Goal: Transaction & Acquisition: Purchase product/service

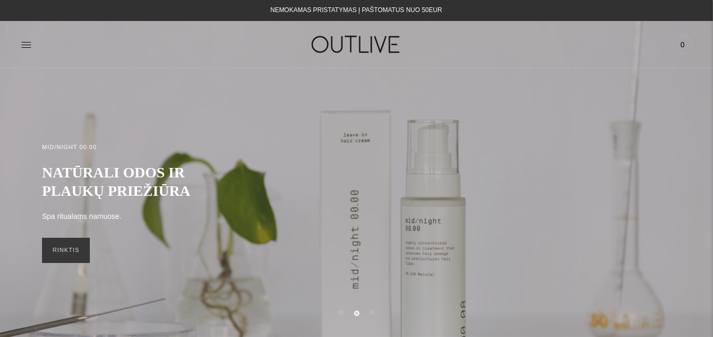
click at [20, 40] on div "PAGRINDINIS PAPILDAI Visi papildai Antioksidantai Dirbantiems ofise Ekologiška …" at bounding box center [356, 44] width 713 height 36
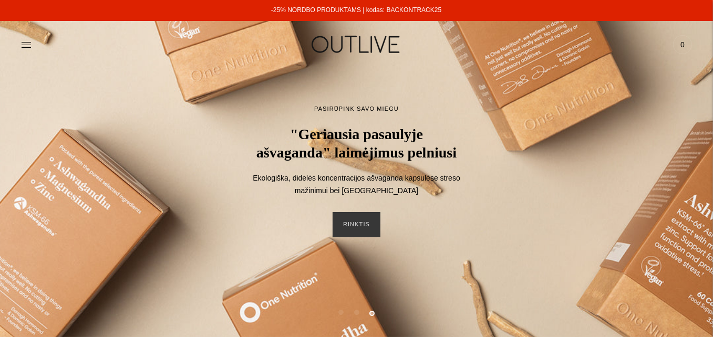
click at [392, 8] on link "-25% NORDBO PRODUKTAMS | kodas: BACKONTRACK25" at bounding box center [356, 9] width 170 height 7
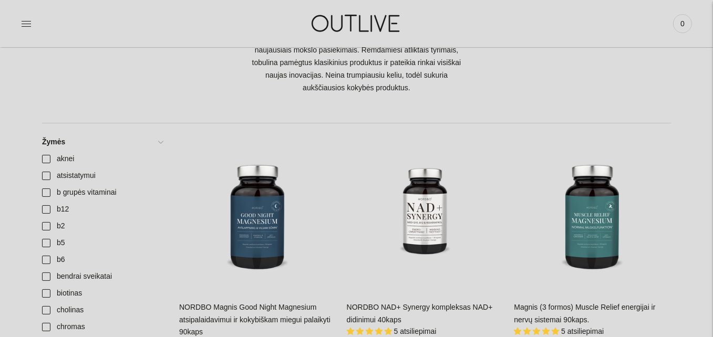
scroll to position [280, 0]
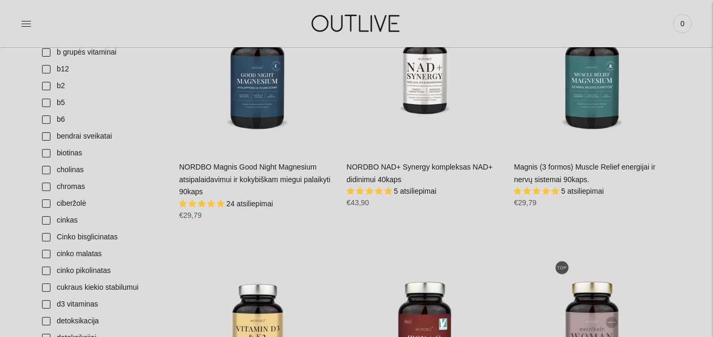
click at [273, 170] on link "NORDBO Magnis Good Night Magnesium atsipalaidavimui ir kokybiškam miegui palaik…" at bounding box center [254, 180] width 151 height 34
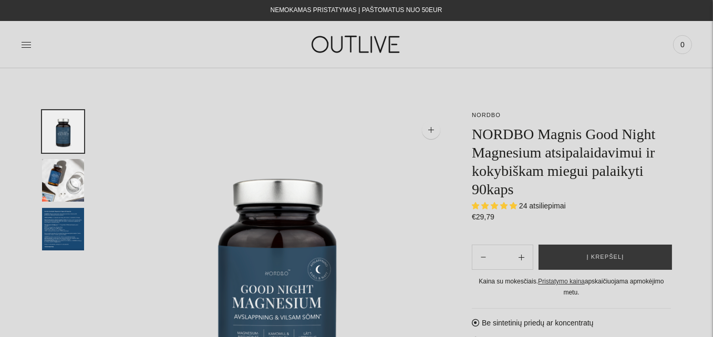
scroll to position [140, 0]
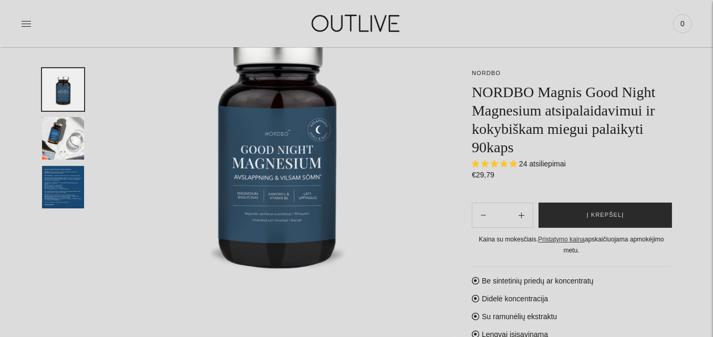
click at [611, 218] on span "Į krepšelį" at bounding box center [605, 215] width 37 height 11
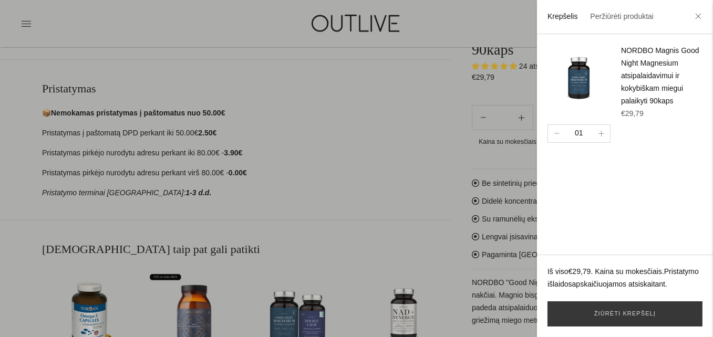
scroll to position [420, 0]
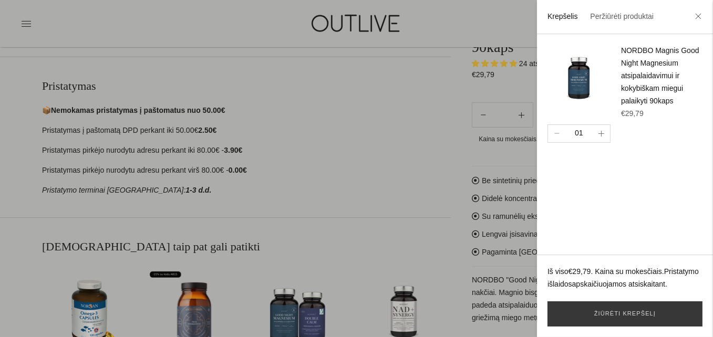
click at [604, 142] on button "button" at bounding box center [601, 133] width 17 height 17
click at [603, 137] on icon "button" at bounding box center [601, 134] width 6 height 6
click at [403, 171] on div at bounding box center [356, 168] width 713 height 337
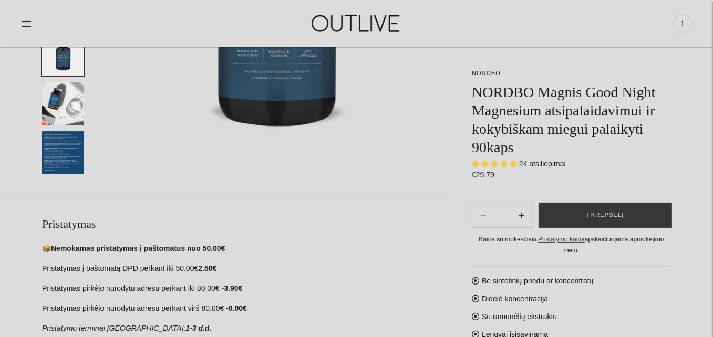
scroll to position [280, 0]
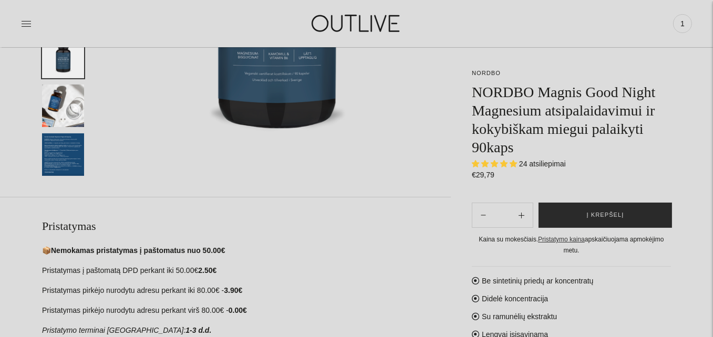
click at [589, 210] on span "Į krepšelį" at bounding box center [605, 215] width 37 height 11
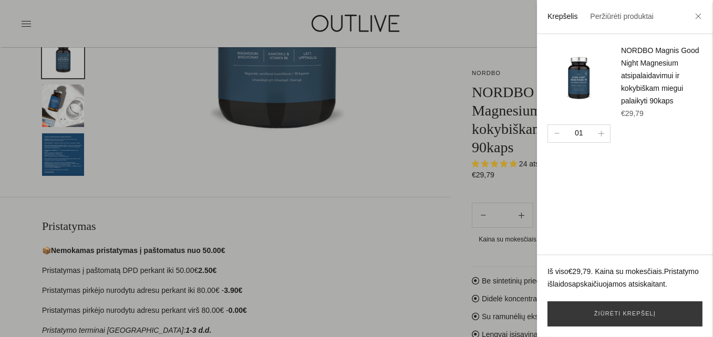
click at [414, 166] on div at bounding box center [356, 168] width 713 height 337
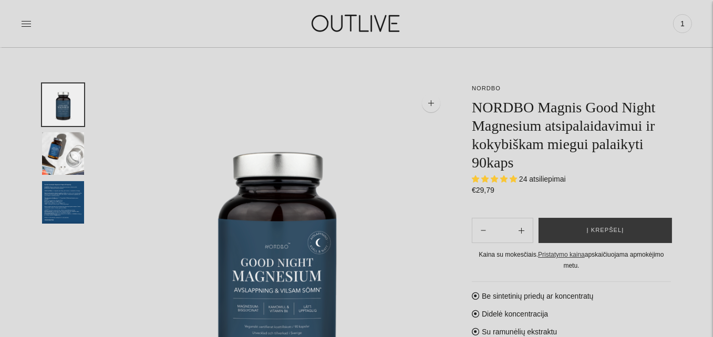
scroll to position [0, 0]
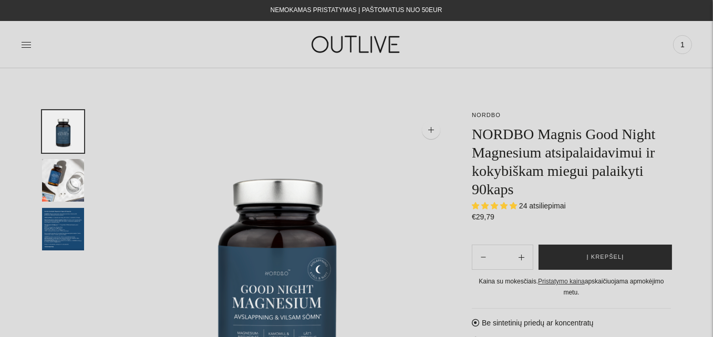
click at [581, 254] on button "Į krepšelį" at bounding box center [605, 257] width 133 height 25
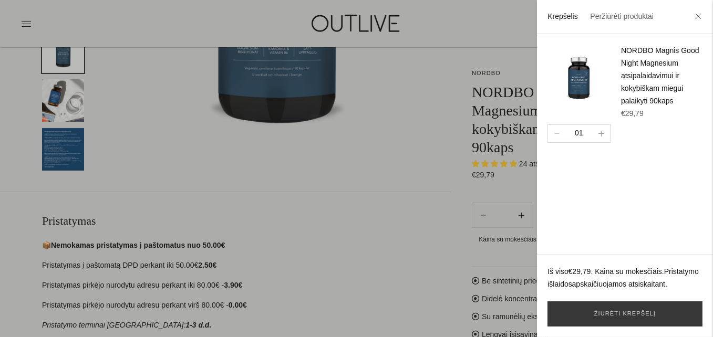
scroll to position [420, 0]
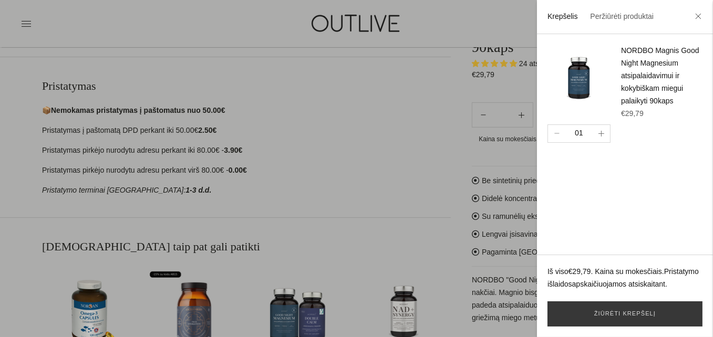
click at [603, 137] on icon "button" at bounding box center [601, 134] width 6 height 6
click at [602, 137] on icon "button" at bounding box center [601, 134] width 6 height 6
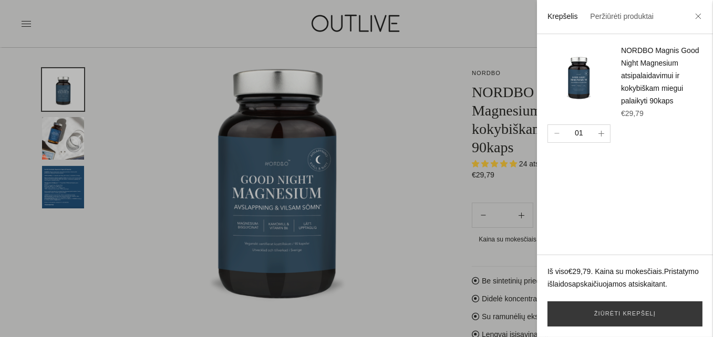
scroll to position [101, 0]
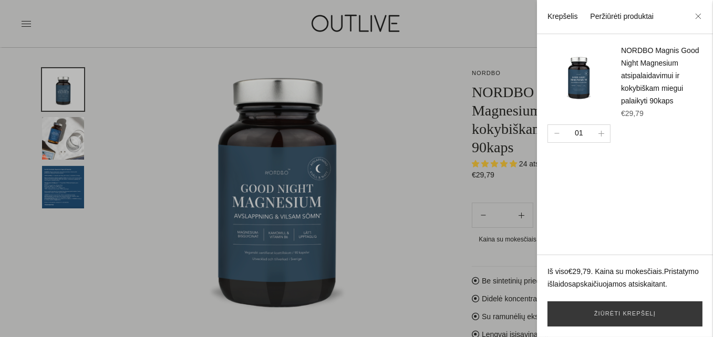
click at [624, 17] on link "Peržiūrėti produktai" at bounding box center [622, 16] width 64 height 8
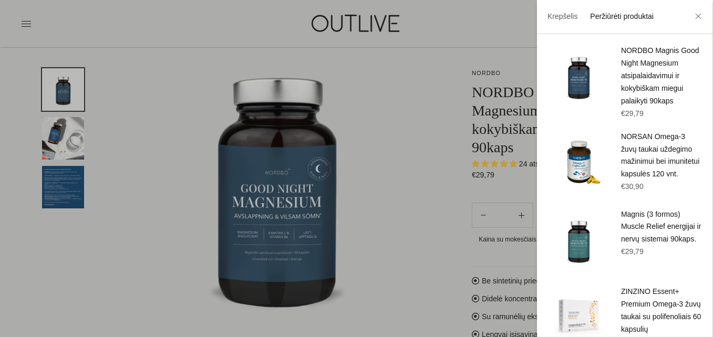
click at [399, 98] on div at bounding box center [356, 168] width 713 height 337
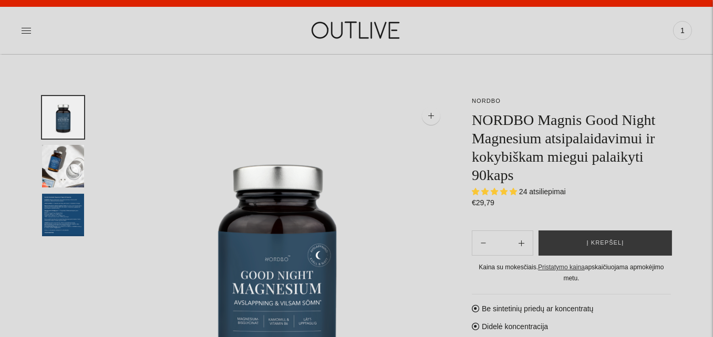
scroll to position [0, 0]
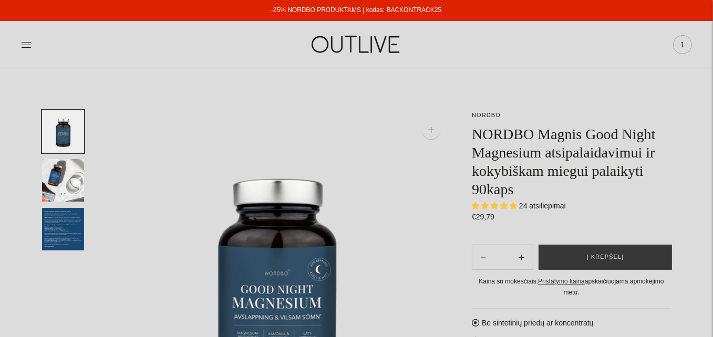
click at [680, 45] on span "1" at bounding box center [682, 44] width 15 height 15
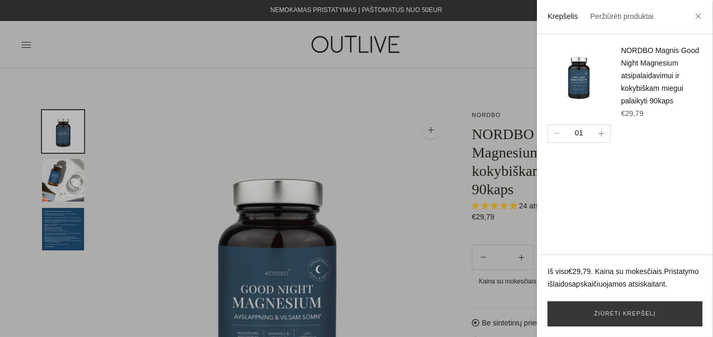
click at [602, 137] on icon "button" at bounding box center [601, 134] width 6 height 6
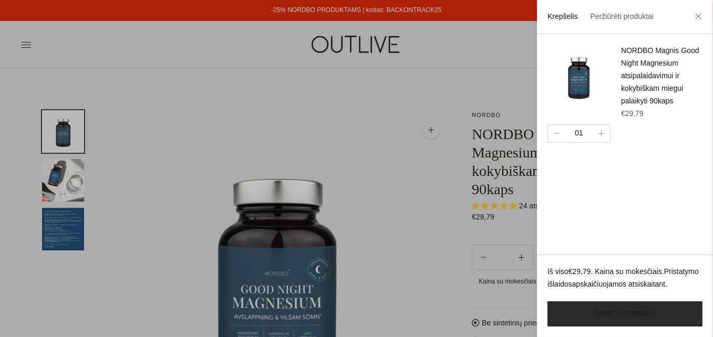
click at [625, 314] on link "Žiūrėti krepšelį" at bounding box center [624, 314] width 155 height 25
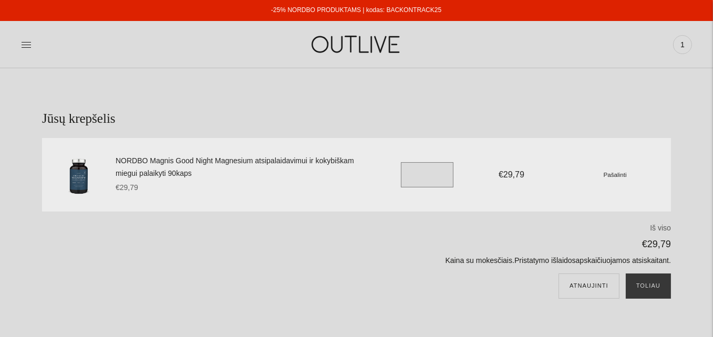
drag, startPoint x: 417, startPoint y: 177, endPoint x: 407, endPoint y: 178, distance: 10.0
click at [407, 178] on input "*" at bounding box center [427, 174] width 53 height 25
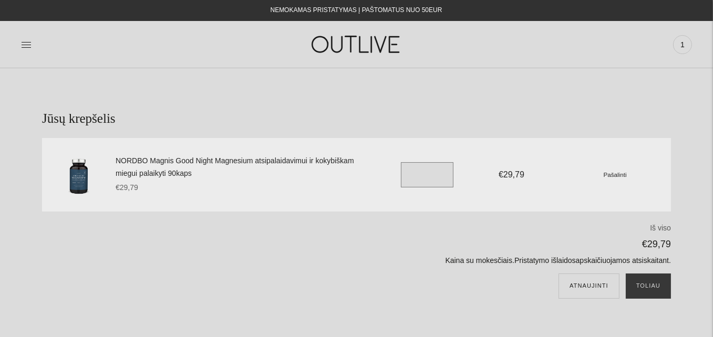
type input "*"
click at [410, 242] on p "€29,79" at bounding box center [466, 244] width 409 height 16
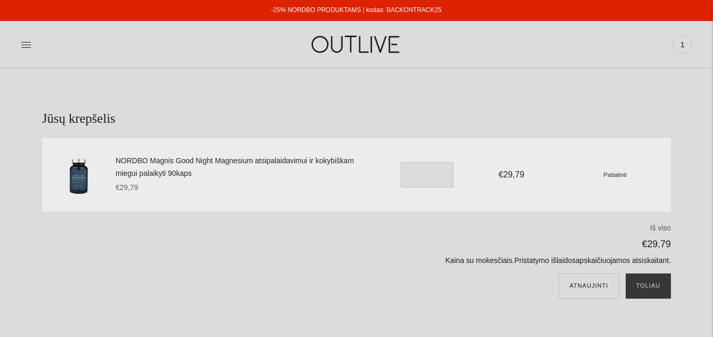
click at [390, 12] on link "-25% NORDBO PRODUKTAMS | kodas: BACKONTRACK25" at bounding box center [356, 9] width 170 height 7
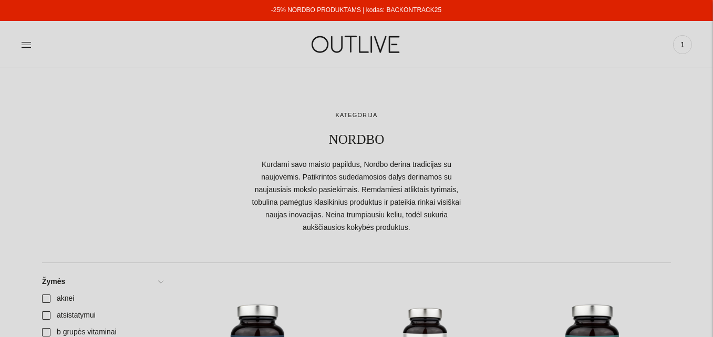
drag, startPoint x: 446, startPoint y: 9, endPoint x: 384, endPoint y: 8, distance: 62.0
click at [384, 8] on div "-25% NORDBO PRODUKTAMS | kodas: BACKONTRACK25" at bounding box center [356, 10] width 714 height 21
copy link "BACKONTRACK25"
click at [683, 39] on span "1" at bounding box center [682, 44] width 15 height 15
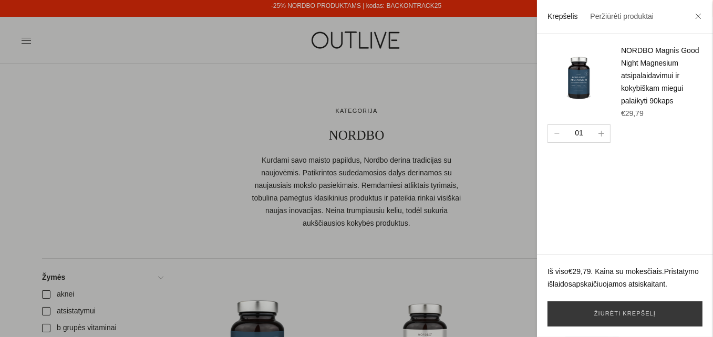
scroll to position [140, 0]
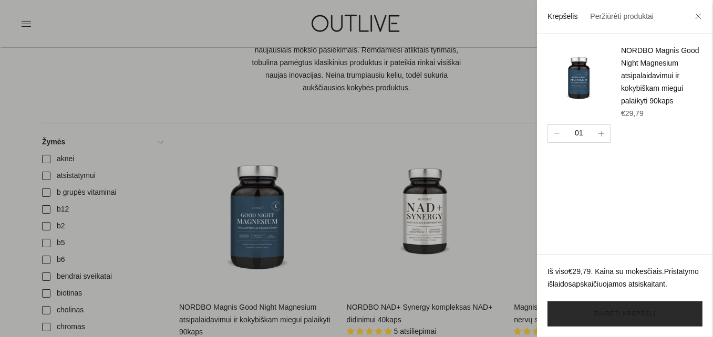
click at [630, 315] on link "Žiūrėti krepšelį" at bounding box center [624, 314] width 155 height 25
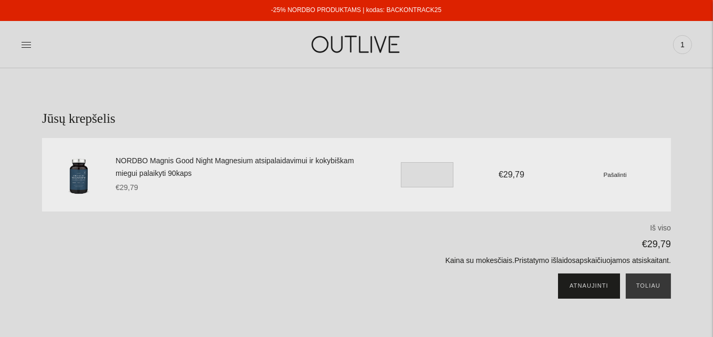
click at [585, 289] on button "Atnaujinti" at bounding box center [589, 286] width 61 height 25
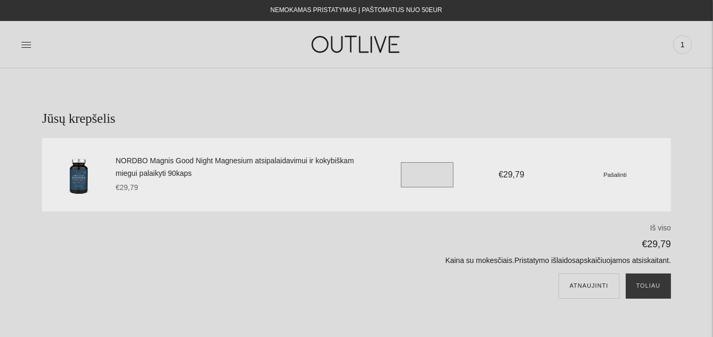
drag, startPoint x: 419, startPoint y: 176, endPoint x: 403, endPoint y: 181, distance: 16.6
click at [403, 181] on input "*" at bounding box center [427, 174] width 53 height 25
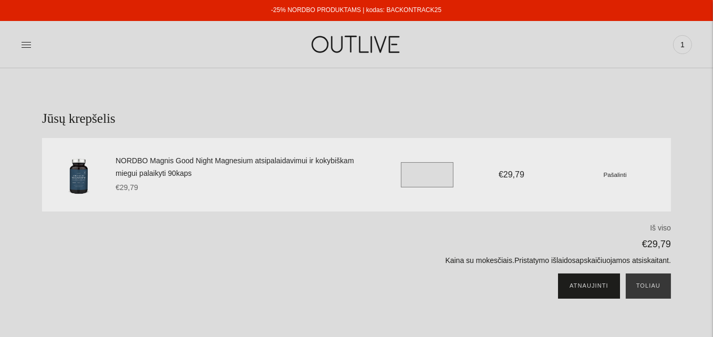
type input "*"
click at [588, 287] on button "Atnaujinti" at bounding box center [589, 286] width 61 height 25
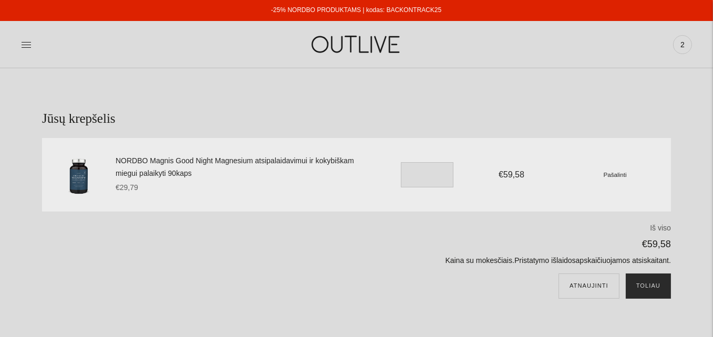
click at [646, 288] on button "Toliau" at bounding box center [648, 286] width 45 height 25
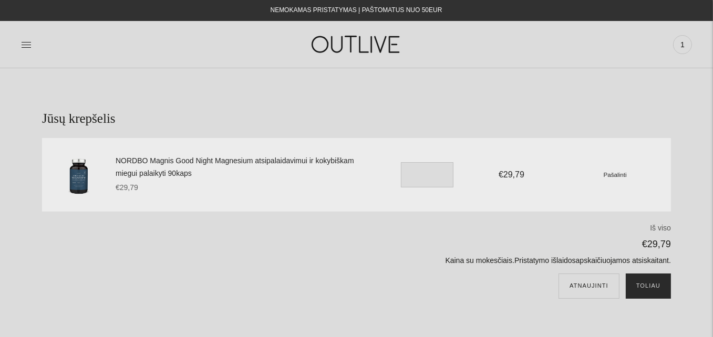
click at [657, 288] on button "Toliau" at bounding box center [648, 286] width 45 height 25
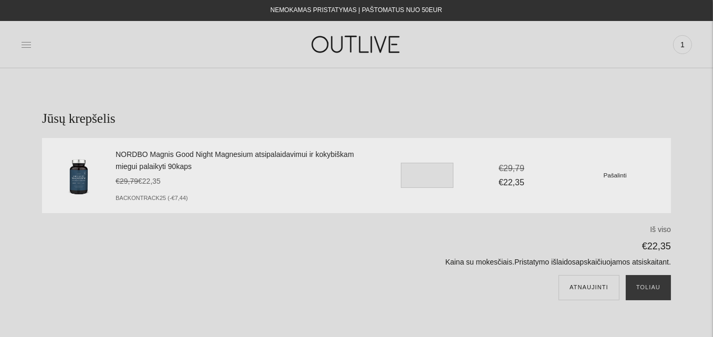
click at [27, 47] on icon at bounding box center [26, 44] width 11 height 11
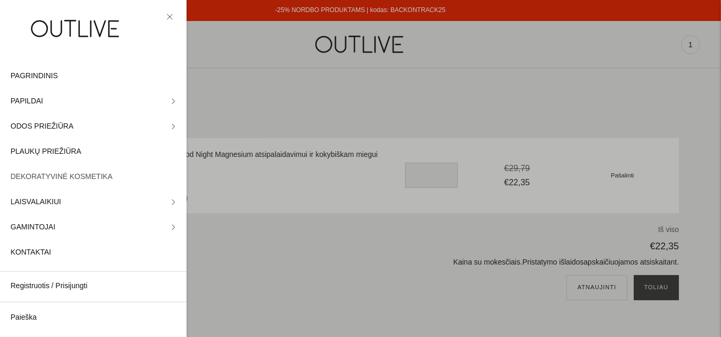
click at [66, 175] on span "DEKORATYVINĖ KOSMETIKA" at bounding box center [62, 177] width 102 height 13
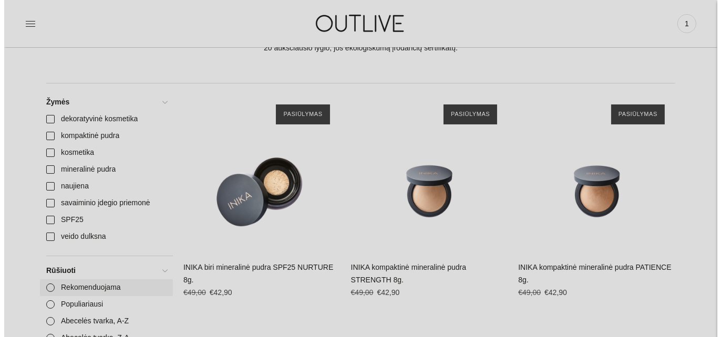
scroll to position [140, 0]
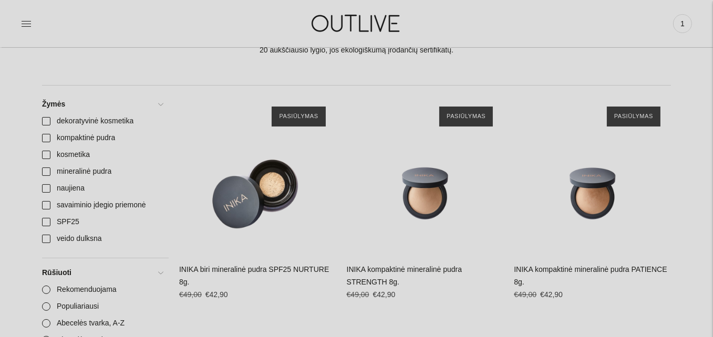
click at [29, 27] on icon at bounding box center [26, 23] width 11 height 11
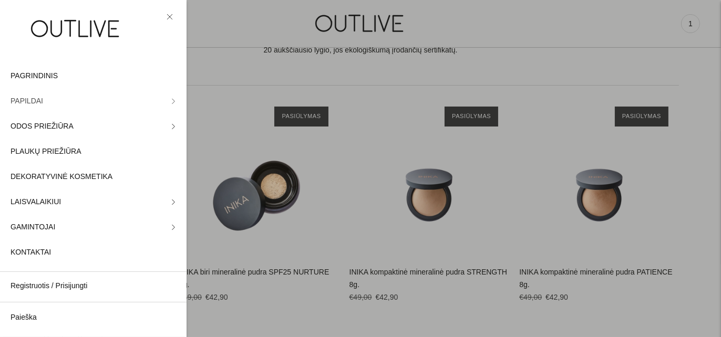
click at [35, 96] on span "PAPILDAI" at bounding box center [27, 101] width 33 height 13
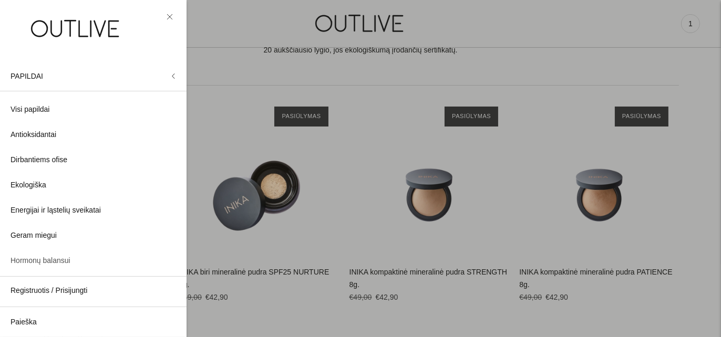
click at [48, 262] on span "Hormonų balansui" at bounding box center [41, 261] width 60 height 13
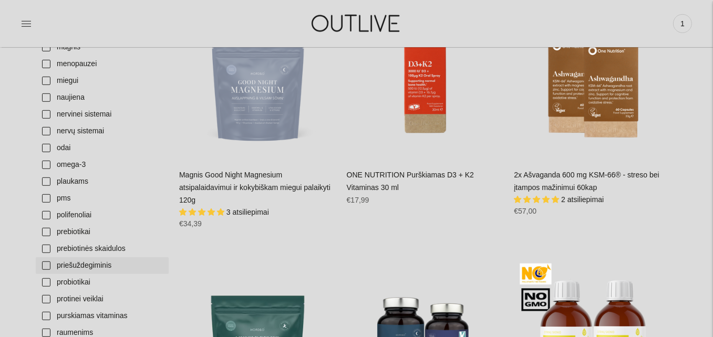
scroll to position [841, 0]
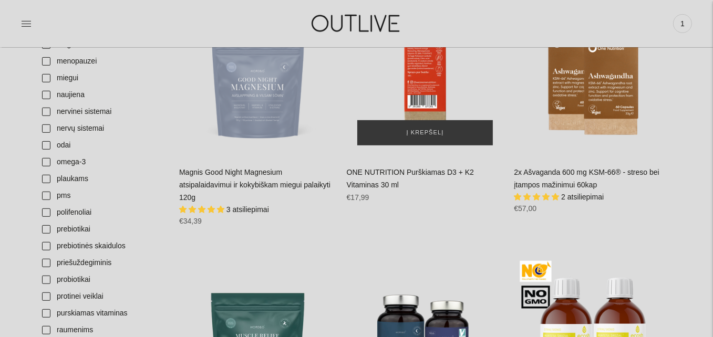
click at [427, 78] on div "ONE NUTRITION Purškiamas D3 + K2 Vitaminas 30 ml\a" at bounding box center [425, 77] width 157 height 157
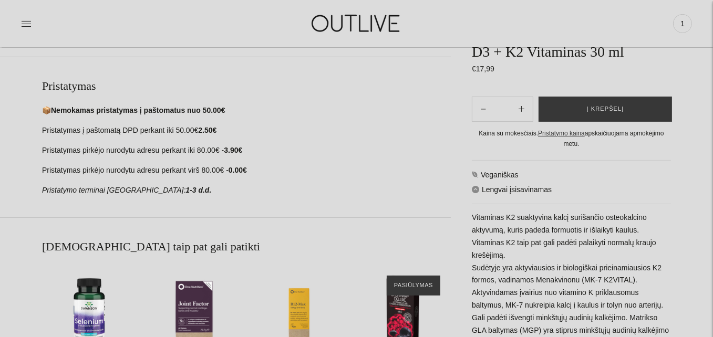
scroll to position [560, 0]
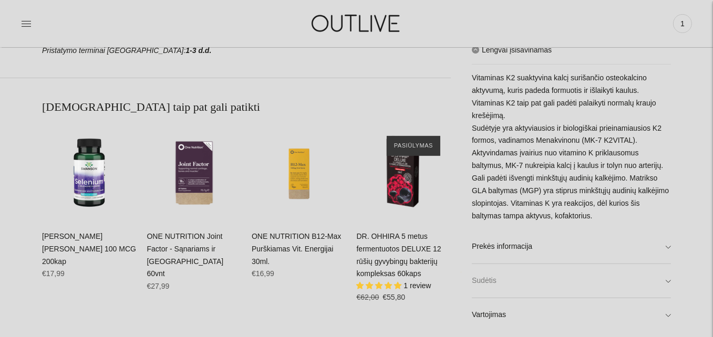
click at [667, 284] on link "Sudėtis" at bounding box center [571, 281] width 199 height 34
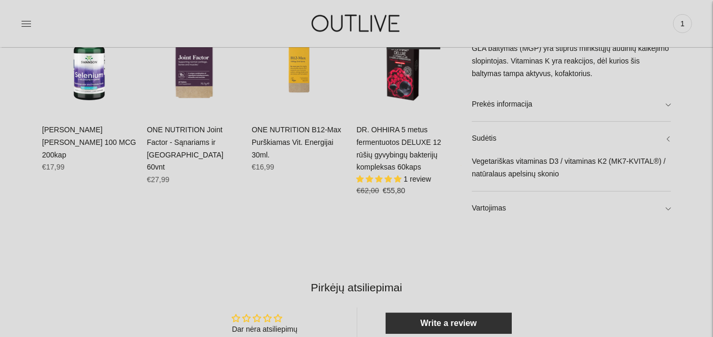
scroll to position [700, 0]
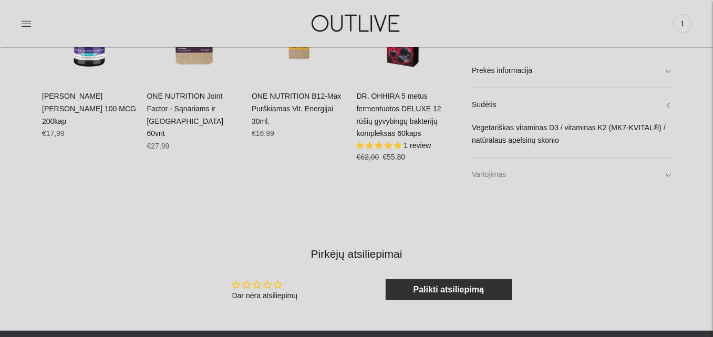
click at [670, 173] on link "Vartojimas" at bounding box center [571, 175] width 199 height 34
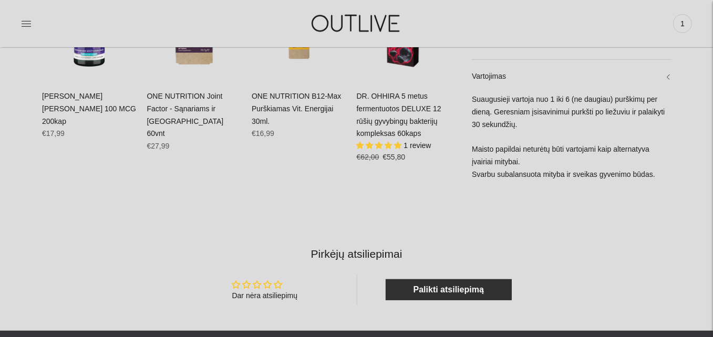
scroll to position [560, 0]
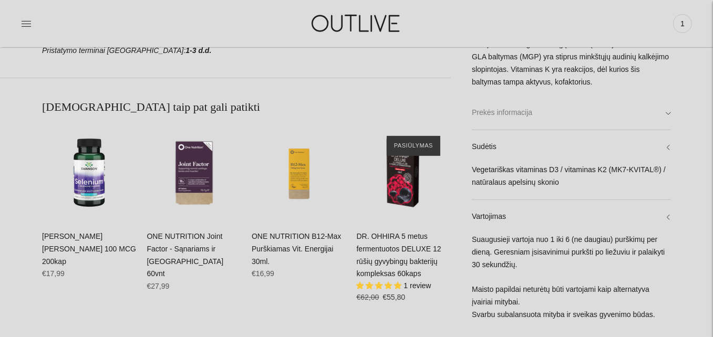
click at [668, 110] on link "Prekės informacija" at bounding box center [571, 113] width 199 height 34
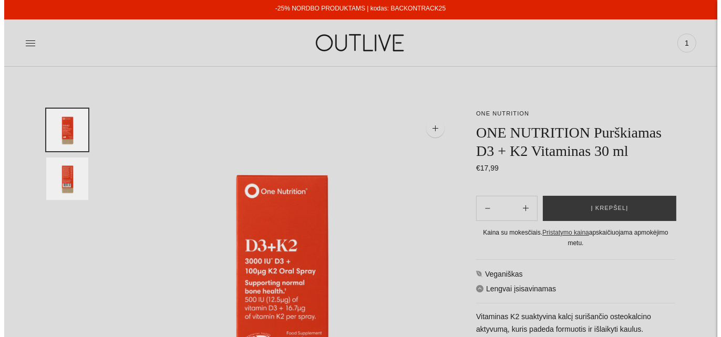
scroll to position [0, 0]
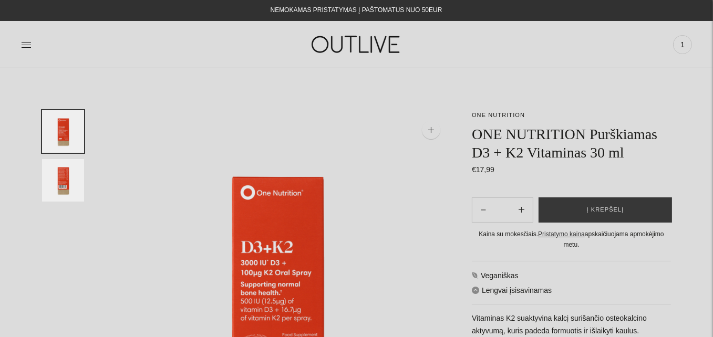
click at [71, 191] on img "Translation missing: en.general.accessibility.image_thumbail" at bounding box center [63, 180] width 42 height 43
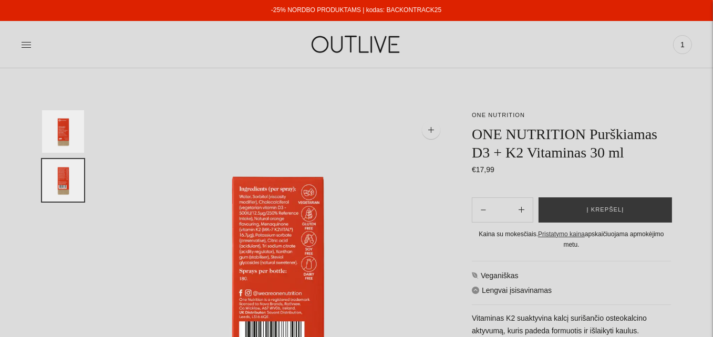
click at [247, 242] on img at bounding box center [278, 283] width 346 height 346
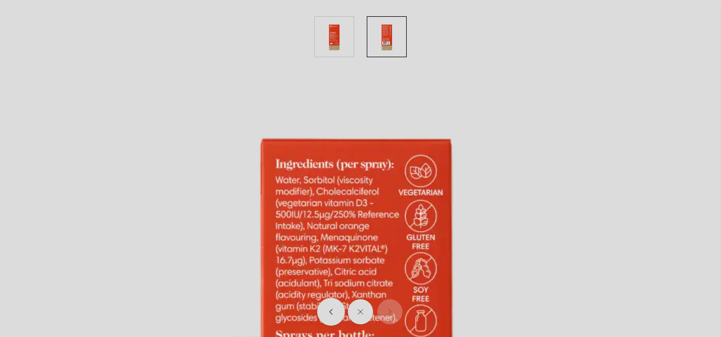
click at [324, 318] on button "Move to previous carousel slide" at bounding box center [331, 312] width 28 height 28
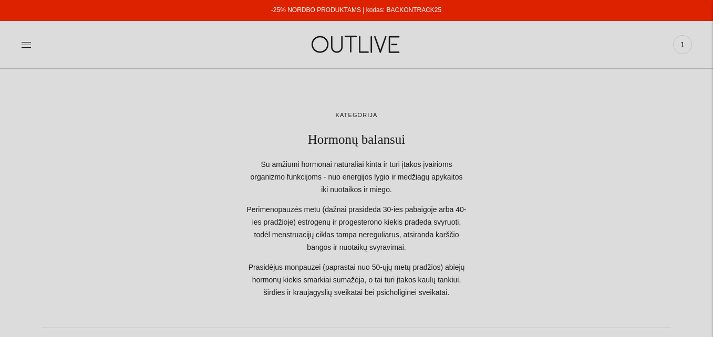
scroll to position [841, 0]
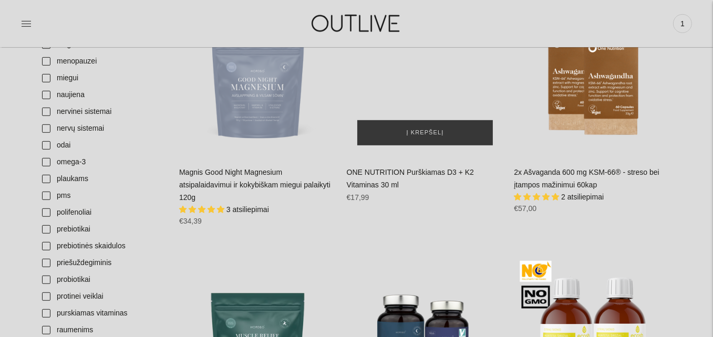
drag, startPoint x: 0, startPoint y: 0, endPoint x: 433, endPoint y: 107, distance: 446.5
click at [433, 107] on div "ONE NUTRITION Purškiamas D3 + K2 Vitaminas 30 ml\a" at bounding box center [425, 77] width 157 height 157
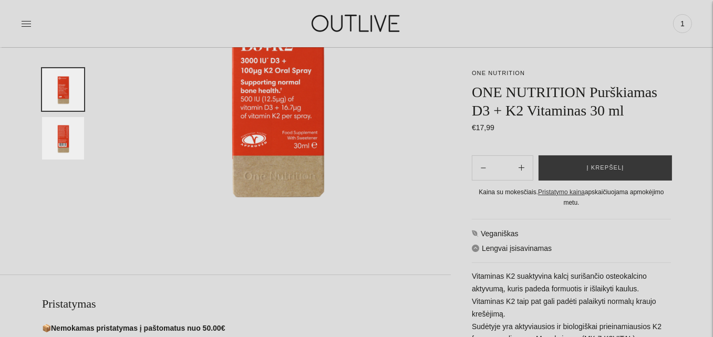
scroll to position [140, 0]
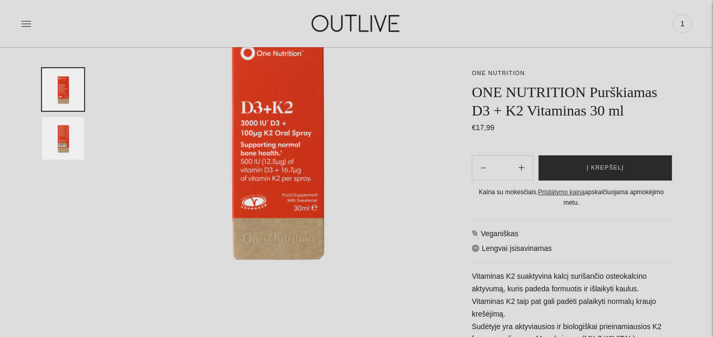
click at [603, 174] on button "Į krepšelį" at bounding box center [605, 168] width 133 height 25
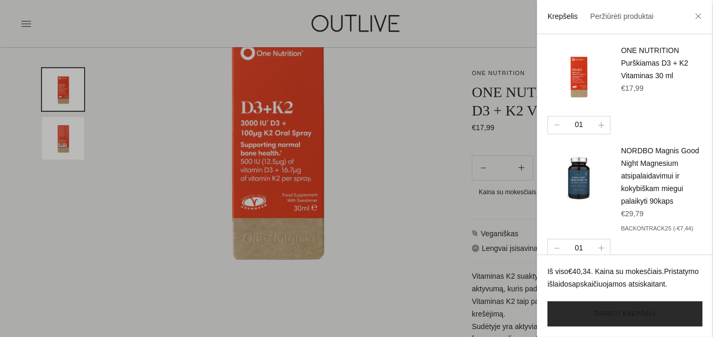
click at [612, 316] on link "Žiūrėti krepšelį" at bounding box center [624, 314] width 155 height 25
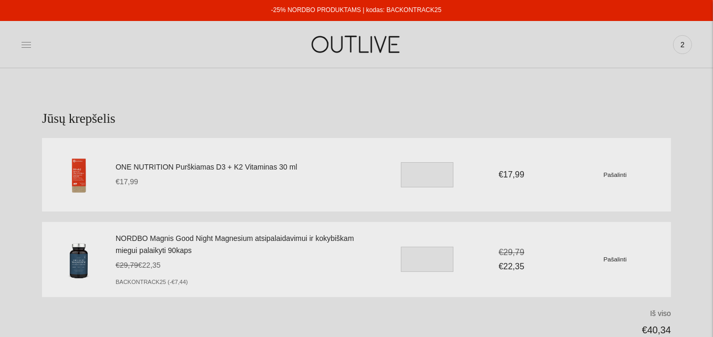
click at [24, 43] on icon at bounding box center [26, 44] width 11 height 11
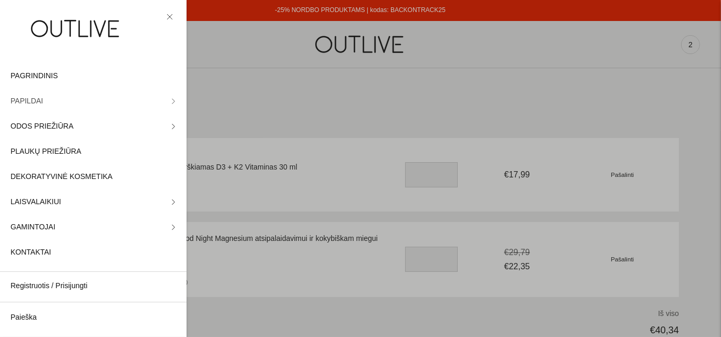
click at [24, 98] on span "PAPILDAI" at bounding box center [27, 101] width 33 height 13
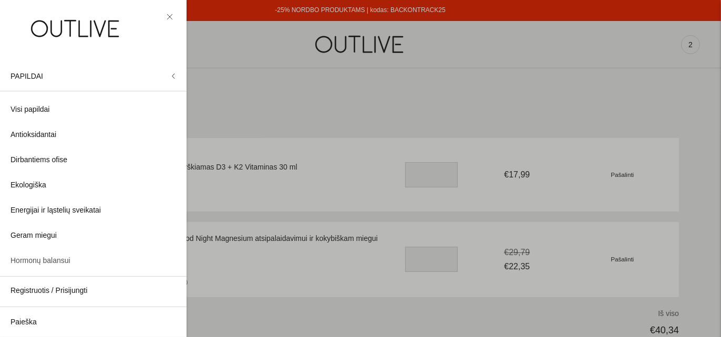
click at [61, 257] on span "Hormonų balansui" at bounding box center [41, 261] width 60 height 13
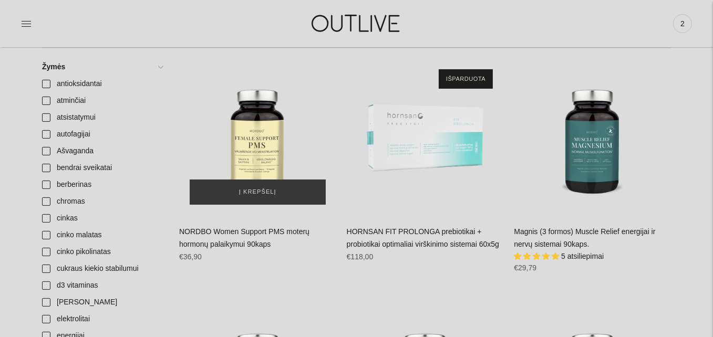
click at [255, 141] on div "NORDBO Women Support PMS moterų hormonų palaikymui 90kaps\a" at bounding box center [257, 137] width 157 height 157
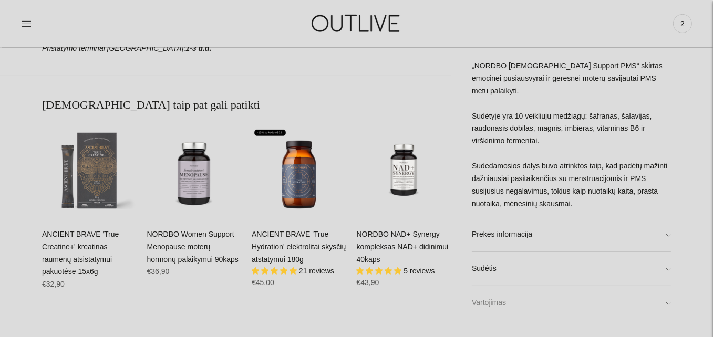
scroll to position [560, 0]
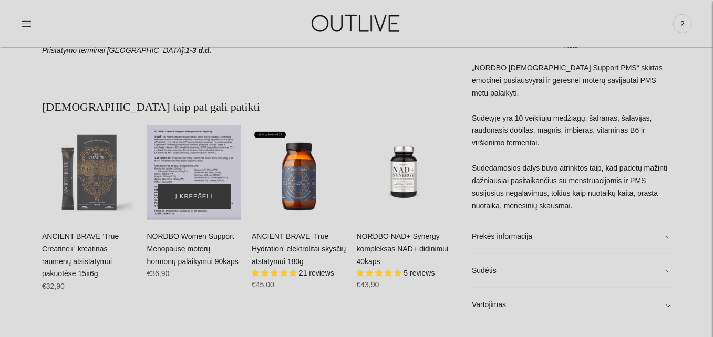
click at [194, 163] on div "NORDBO Women Support Menopause moterų hormonų palaikymui 90kaps\a" at bounding box center [194, 173] width 95 height 95
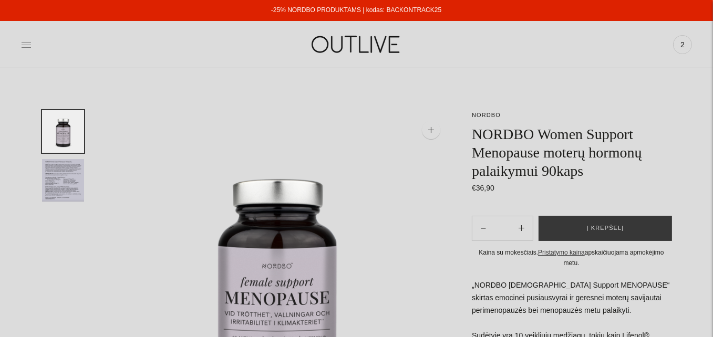
click at [23, 42] on icon at bounding box center [26, 44] width 11 height 11
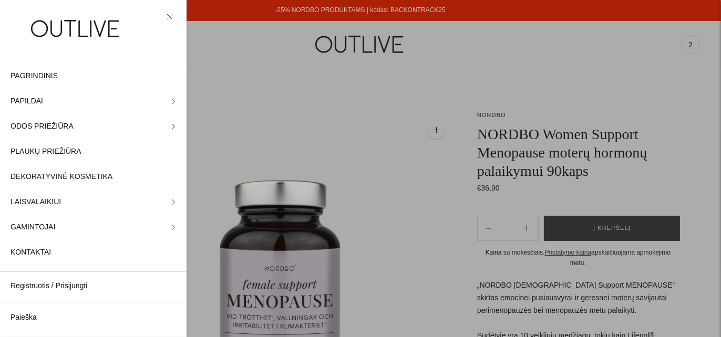
click at [407, 12] on div at bounding box center [360, 168] width 721 height 337
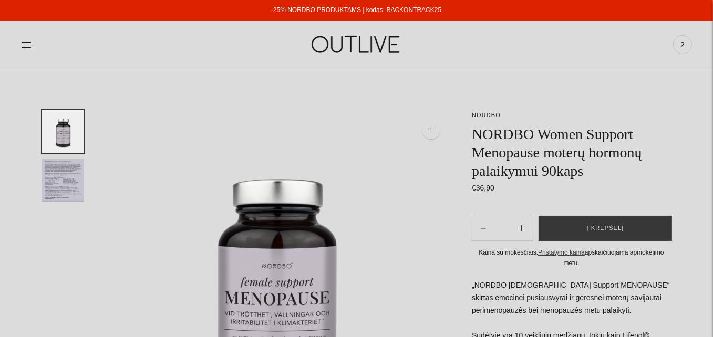
click at [326, 11] on link "-25% NORDBO PRODUKTAMS | kodas: BACKONTRACK25" at bounding box center [356, 9] width 170 height 7
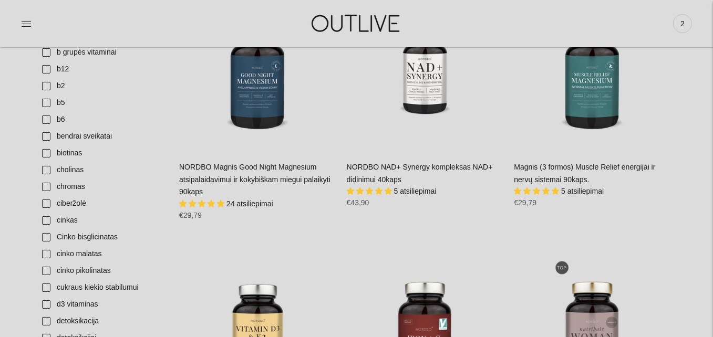
scroll to position [420, 0]
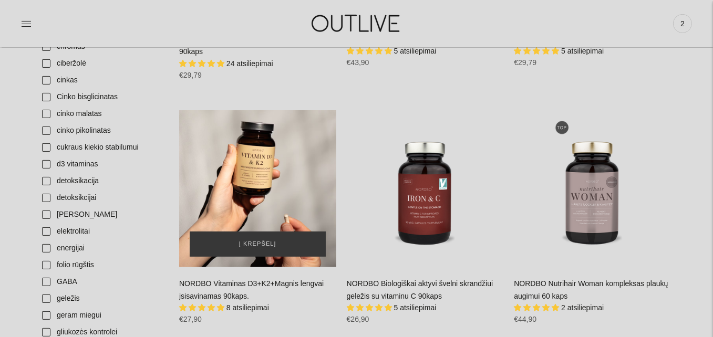
click at [266, 177] on div "NORDBO Vitaminas D3+K2+Magnis lengvai įsisavinamas 90kaps.\a" at bounding box center [257, 188] width 157 height 157
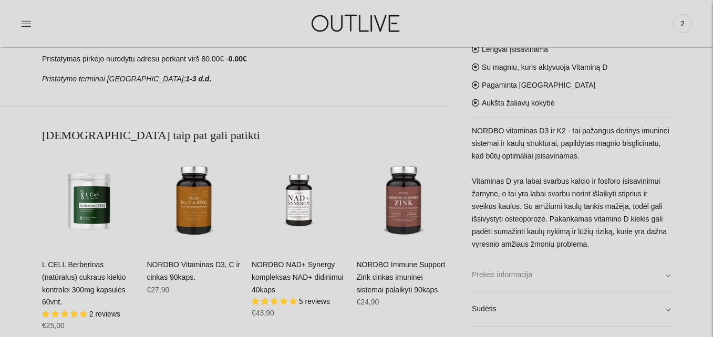
scroll to position [560, 0]
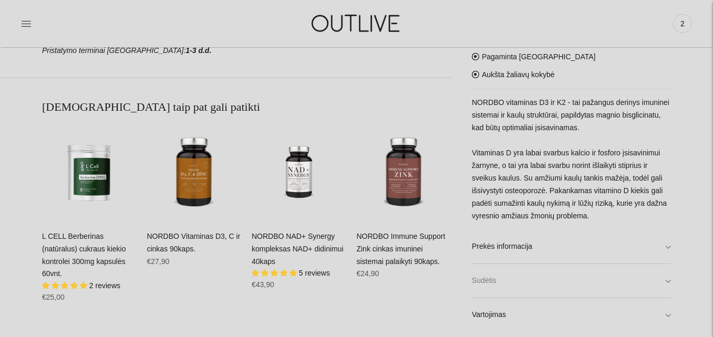
click at [666, 277] on link "Sudėtis" at bounding box center [571, 281] width 199 height 34
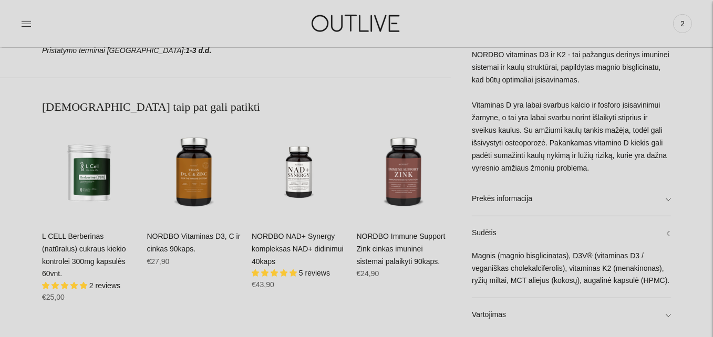
scroll to position [700, 0]
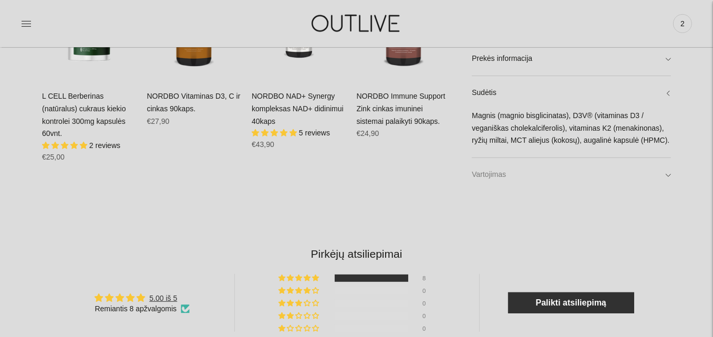
click at [667, 172] on link "Vartojimas" at bounding box center [571, 175] width 199 height 34
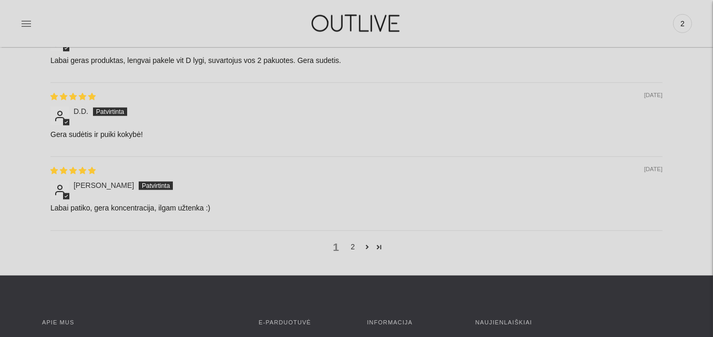
scroll to position [1261, 0]
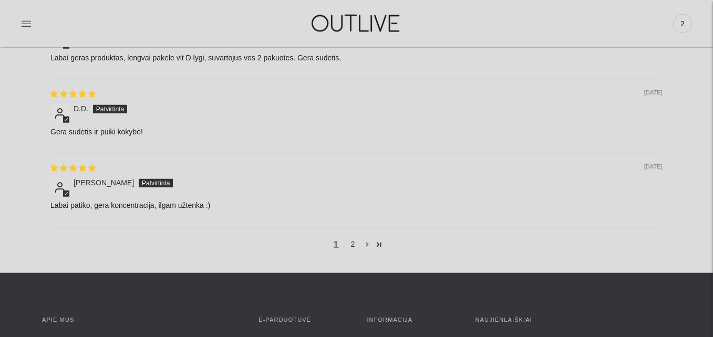
click at [366, 240] on link "Page 2" at bounding box center [367, 245] width 12 height 12
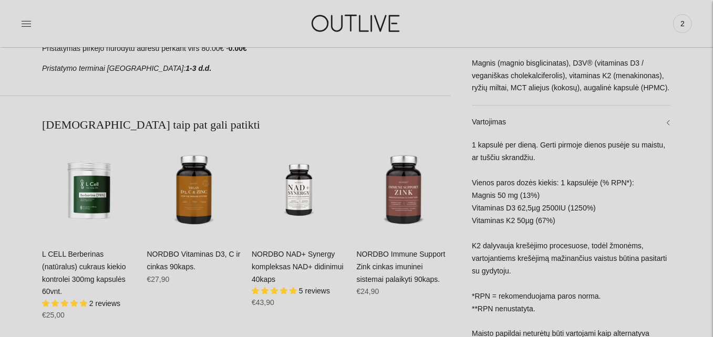
scroll to position [544, 0]
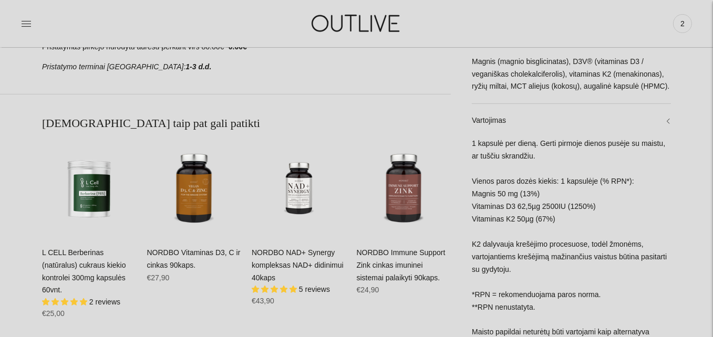
click at [405, 256] on link "NORDBO Immune Support Zink cinkas imuninei sistemai palaikyti 90kaps." at bounding box center [401, 266] width 89 height 34
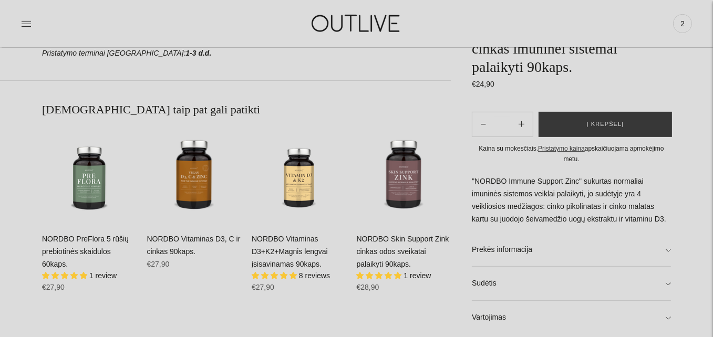
scroll to position [560, 0]
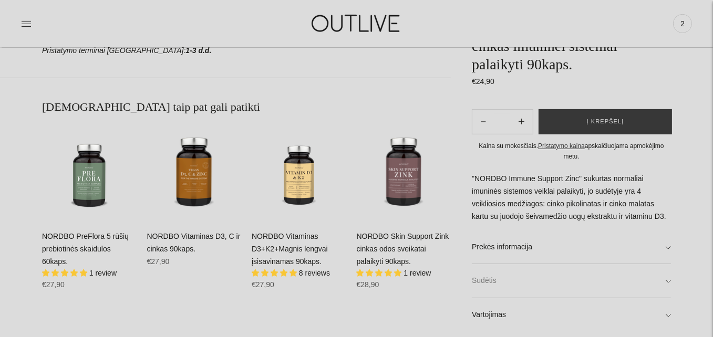
click at [668, 282] on link "Sudėtis" at bounding box center [571, 281] width 199 height 34
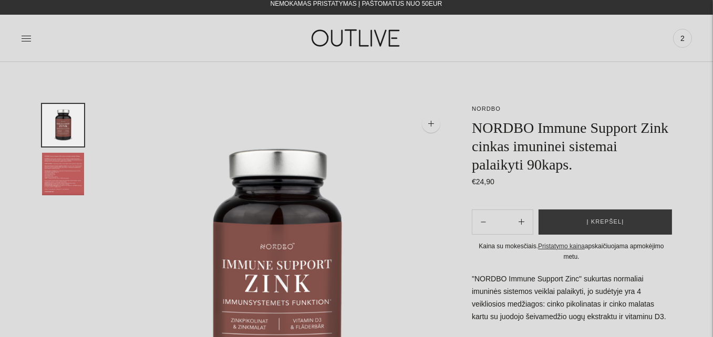
scroll to position [0, 0]
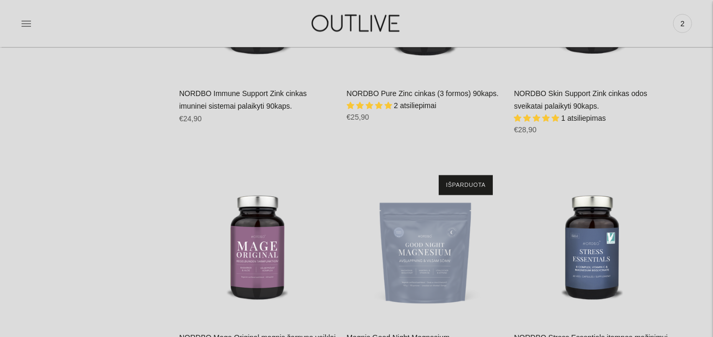
scroll to position [1681, 0]
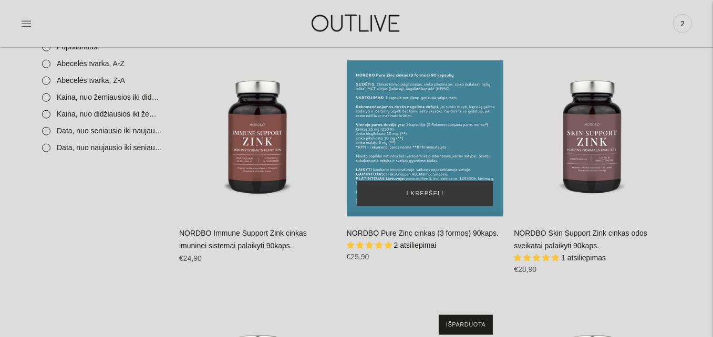
click at [416, 121] on div "NORDBO Pure Zinc cinkas (3 formos) 90kaps.\a" at bounding box center [425, 138] width 157 height 157
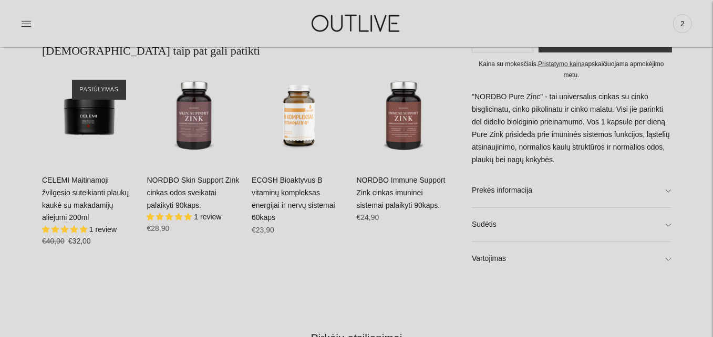
scroll to position [628, 0]
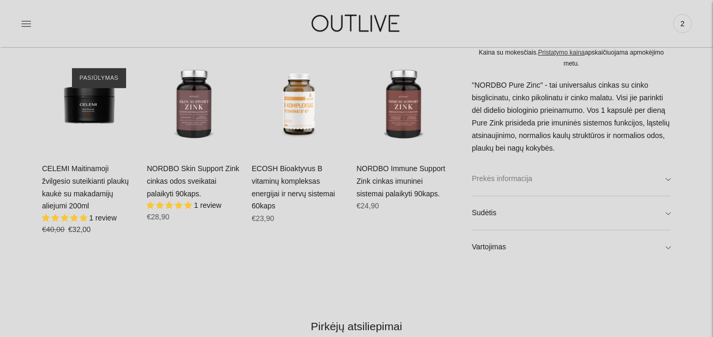
click at [667, 178] on link "Prekės informacija" at bounding box center [571, 179] width 199 height 34
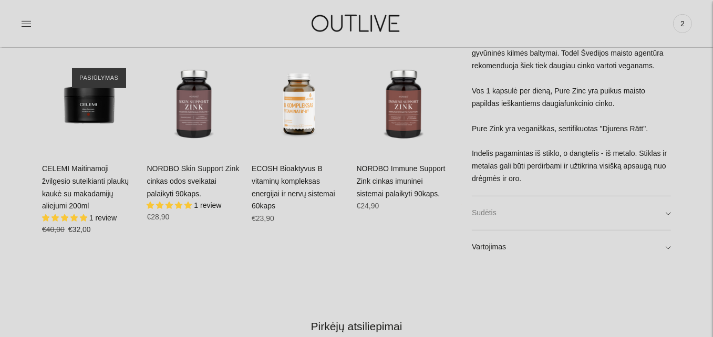
click at [669, 215] on link "Sudėtis" at bounding box center [571, 214] width 199 height 34
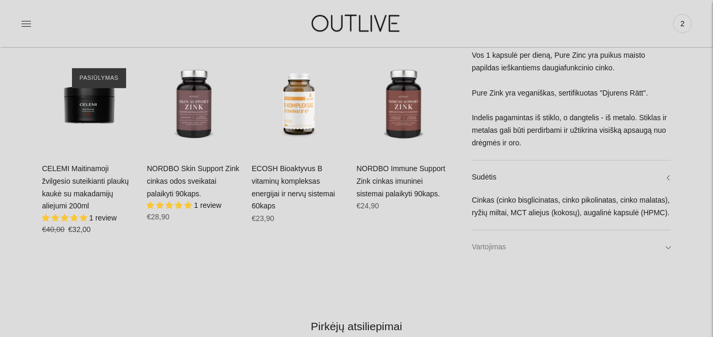
click at [666, 242] on link "Vartojimas" at bounding box center [571, 248] width 199 height 34
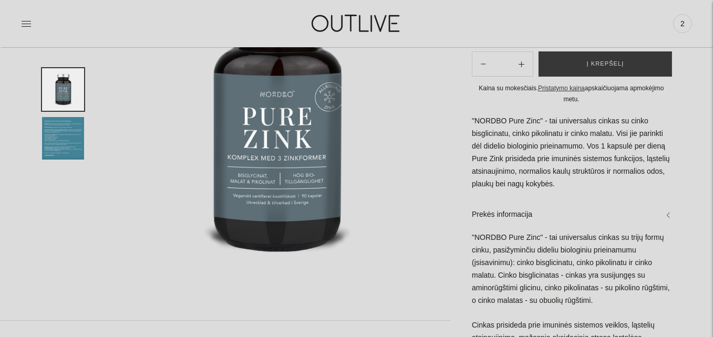
scroll to position [67, 0]
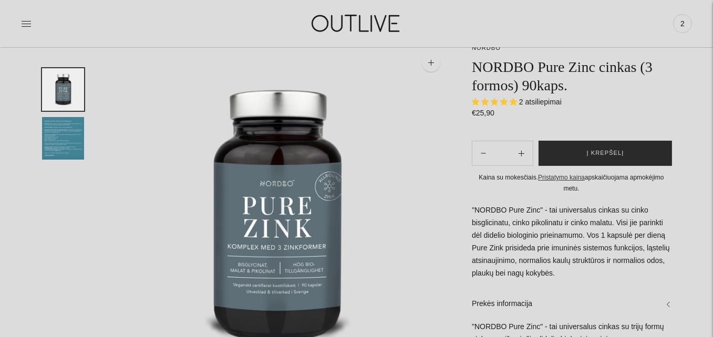
click at [616, 157] on span "Į krepšelį" at bounding box center [605, 153] width 37 height 11
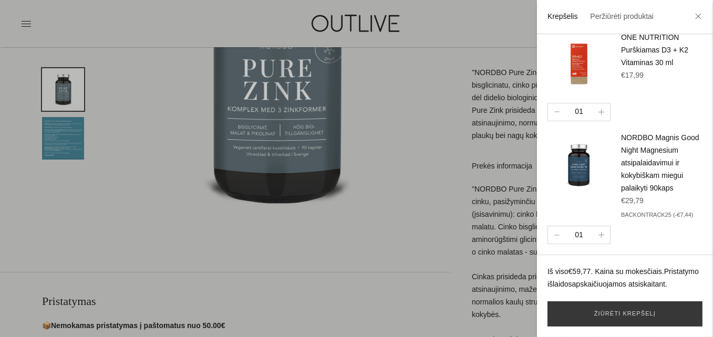
scroll to position [208, 0]
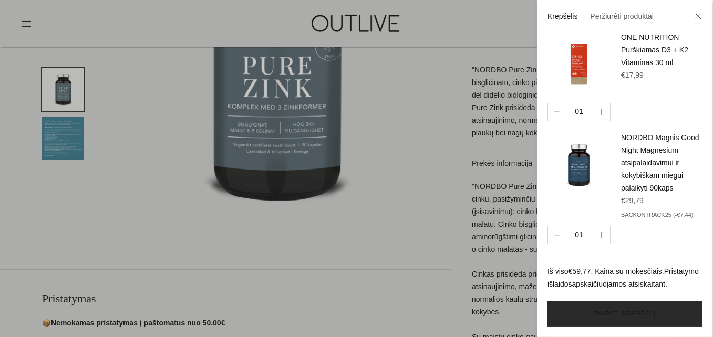
click at [640, 318] on link "Žiūrėti krepšelį" at bounding box center [624, 314] width 155 height 25
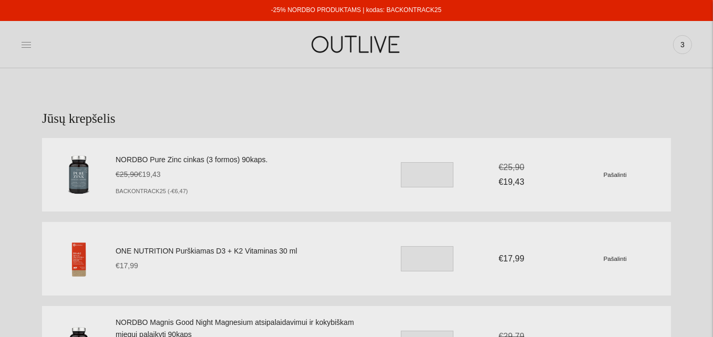
click at [25, 47] on icon at bounding box center [26, 44] width 11 height 11
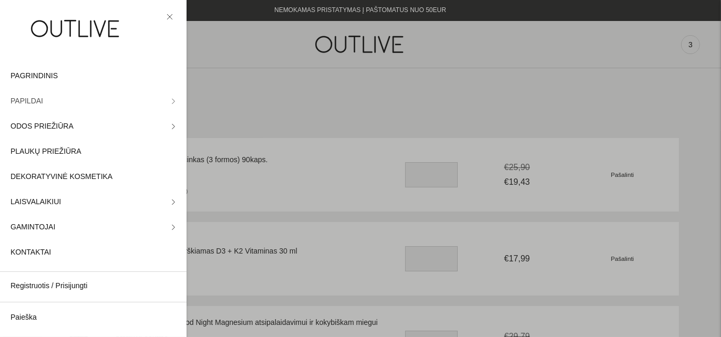
click at [41, 102] on link "PAPILDAI" at bounding box center [93, 101] width 187 height 25
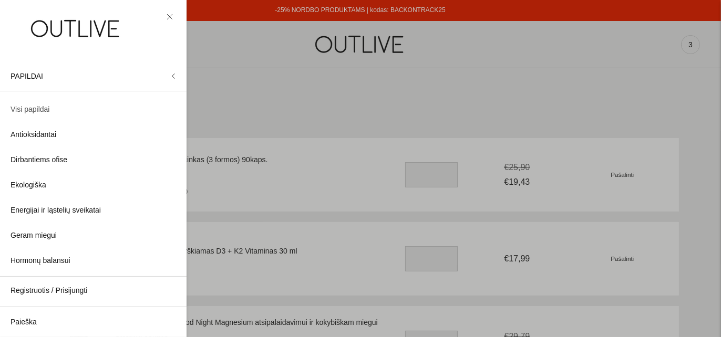
click at [40, 112] on span "Visi papildai" at bounding box center [30, 110] width 39 height 13
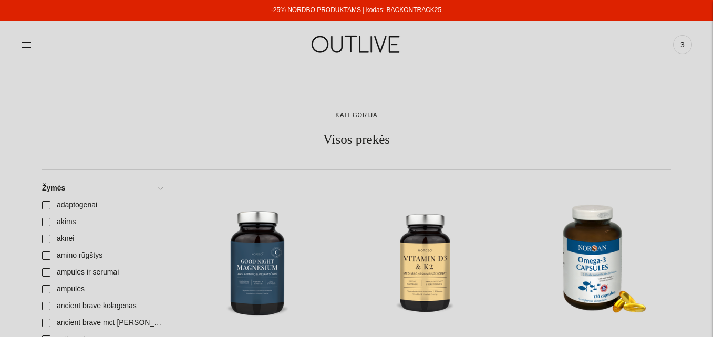
click at [332, 8] on link "-25% NORDBO PRODUKTAMS | kodas: BACKONTRACK25" at bounding box center [356, 9] width 170 height 7
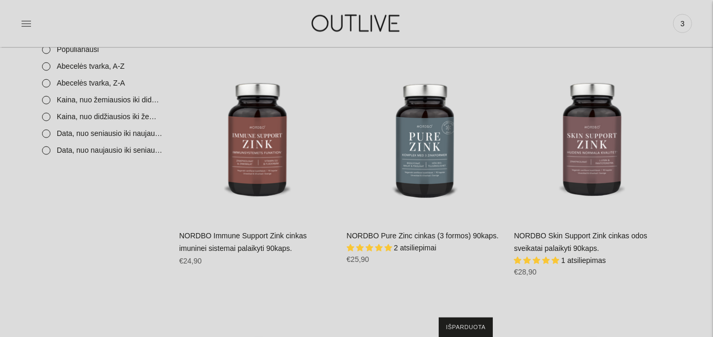
scroll to position [1681, 0]
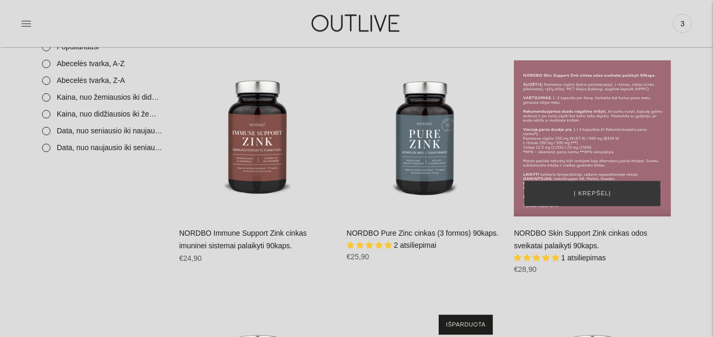
click at [589, 152] on div "NORDBO Skin Support Zink cinkas odos sveikatai palaikyti 90kaps.\a" at bounding box center [592, 138] width 157 height 157
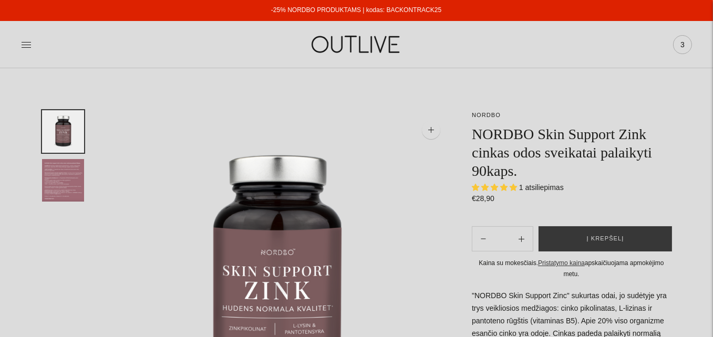
click at [684, 48] on span "3" at bounding box center [682, 44] width 15 height 15
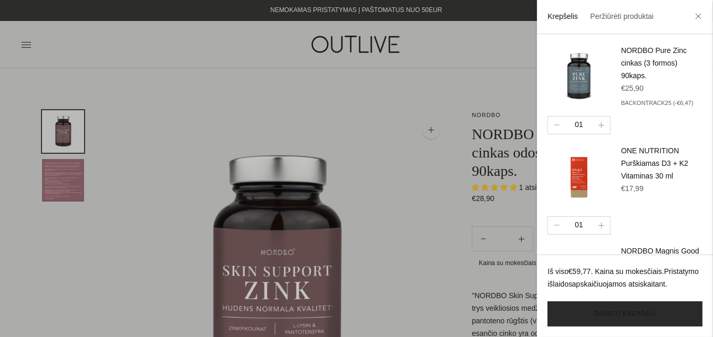
click at [642, 317] on link "Žiūrėti krepšelį" at bounding box center [624, 314] width 155 height 25
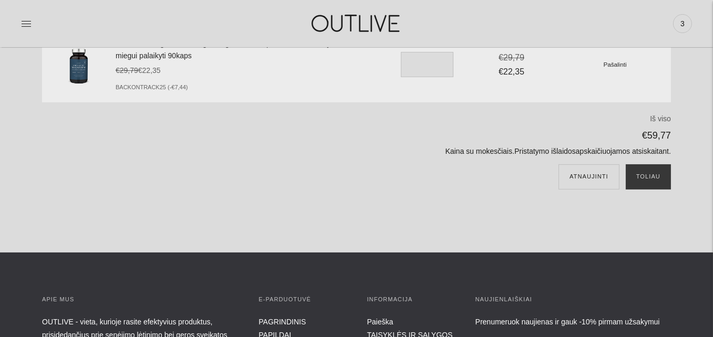
scroll to position [280, 0]
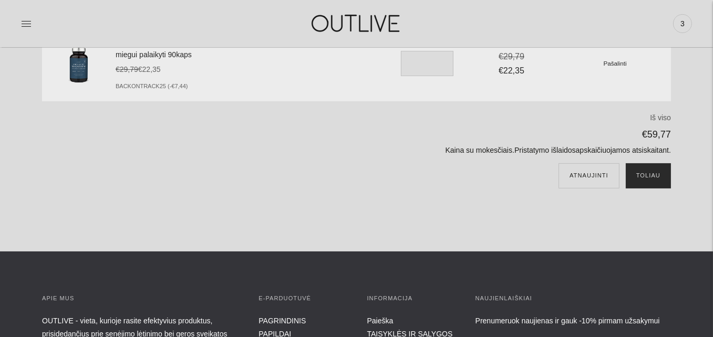
click at [652, 181] on button "Toliau" at bounding box center [648, 175] width 45 height 25
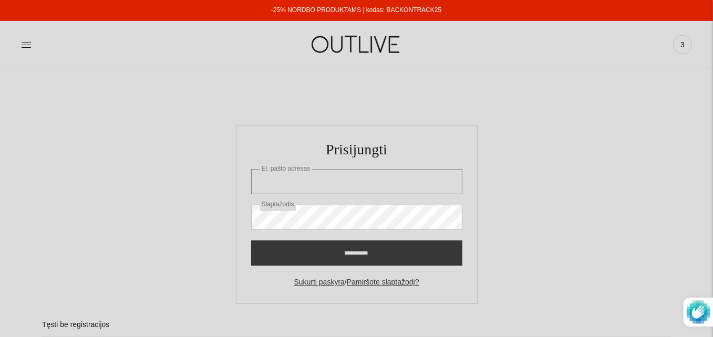
click at [275, 181] on input "El. pašto adresas" at bounding box center [356, 181] width 211 height 25
type input "**********"
click at [316, 280] on link "Sukurti paskyrą" at bounding box center [319, 282] width 50 height 8
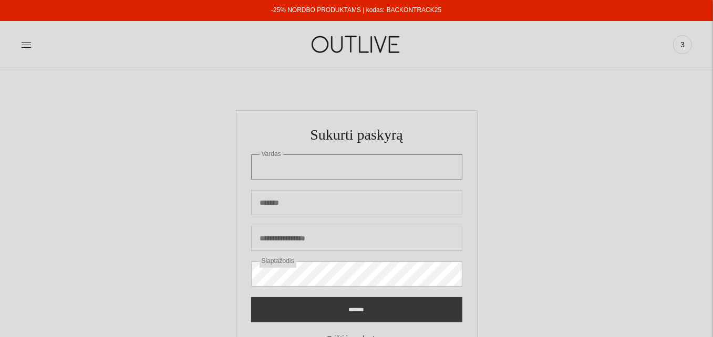
click at [272, 167] on input "Vardas" at bounding box center [356, 166] width 211 height 25
type input "******"
click at [293, 201] on input "Pavardė" at bounding box center [356, 202] width 211 height 25
type input "**********"
click at [297, 239] on input "El. pašto adresas" at bounding box center [356, 238] width 211 height 25
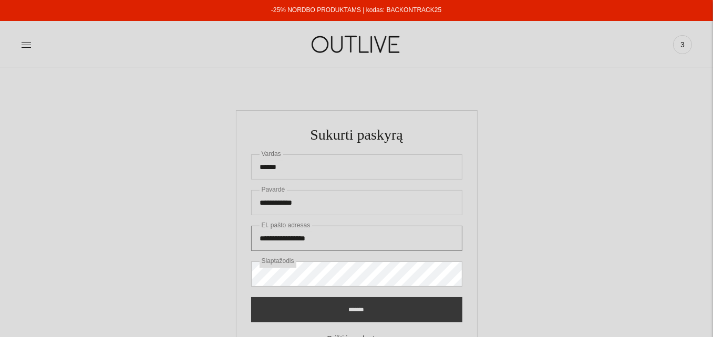
type input "**********"
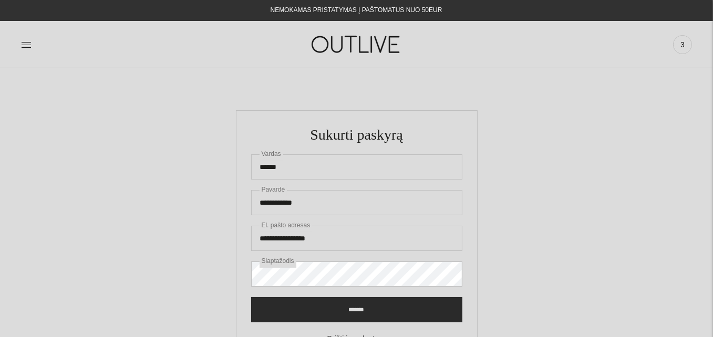
click at [329, 315] on input "*******" at bounding box center [356, 309] width 211 height 25
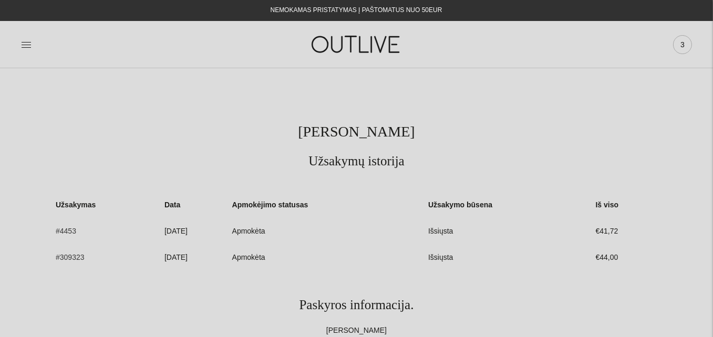
click at [681, 49] on span "3" at bounding box center [682, 44] width 15 height 15
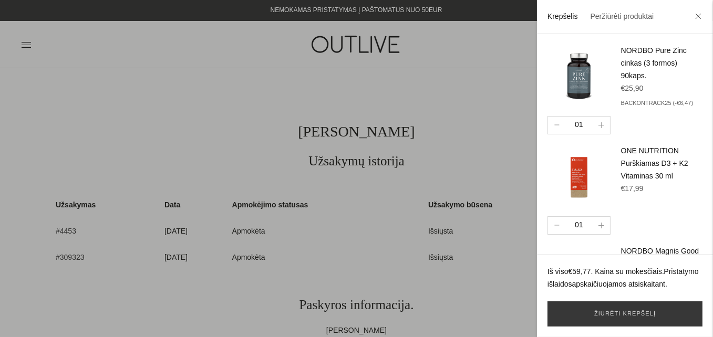
scroll to position [123, 0]
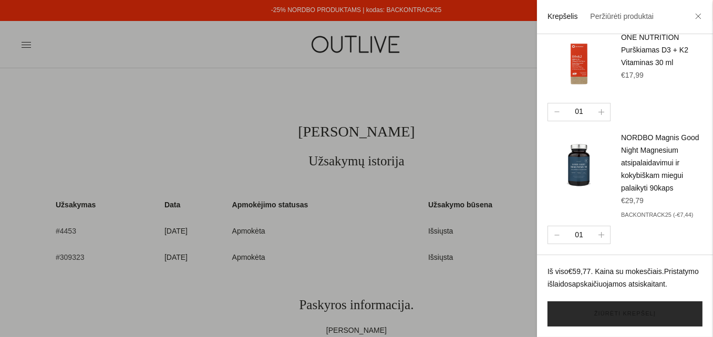
click at [627, 310] on link "Žiūrėti krepšelį" at bounding box center [624, 314] width 155 height 25
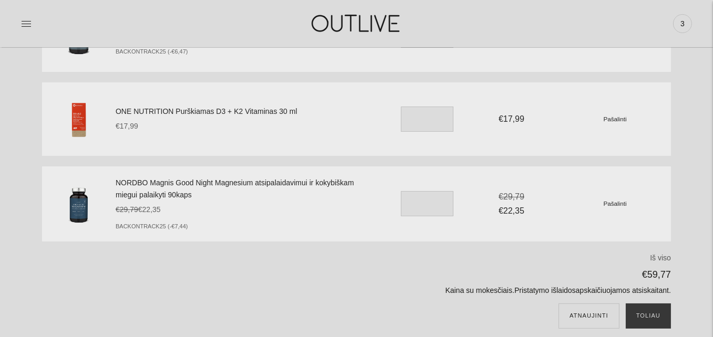
scroll to position [280, 0]
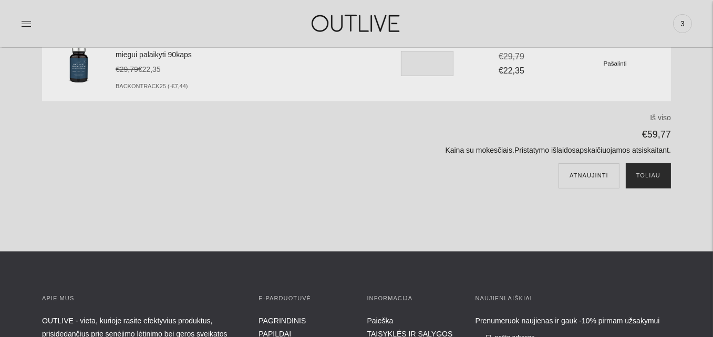
click at [650, 179] on button "Toliau" at bounding box center [648, 175] width 45 height 25
